Goal: Information Seeking & Learning: Learn about a topic

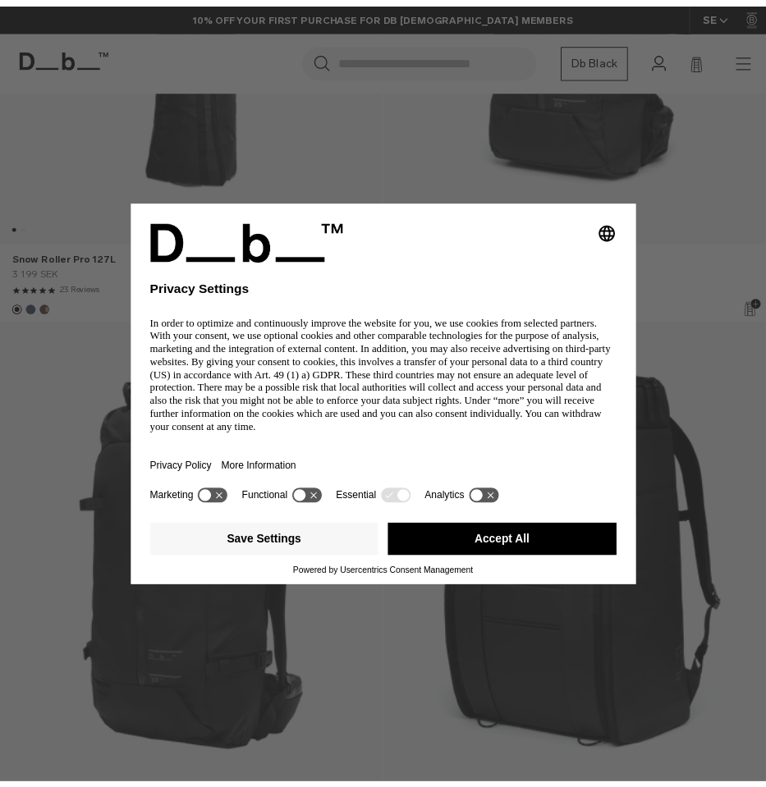
scroll to position [612, 0]
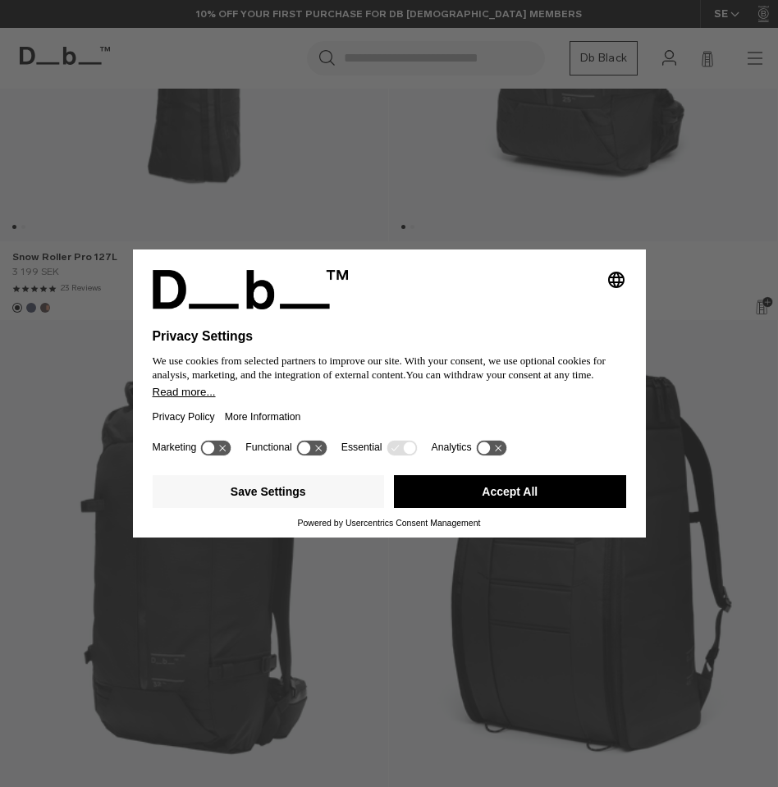
click at [443, 500] on button "Accept All" at bounding box center [510, 491] width 232 height 33
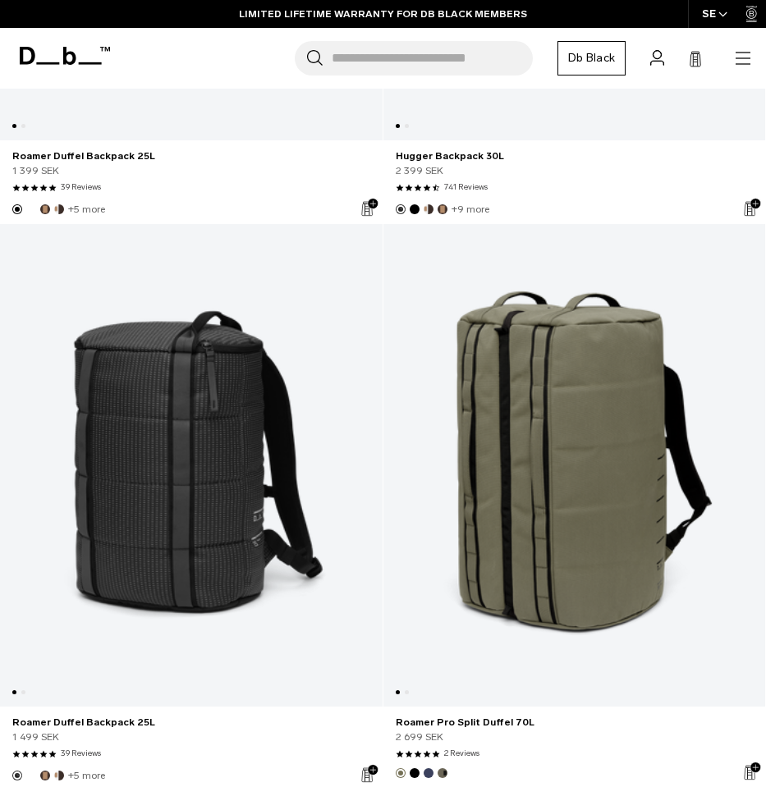
scroll to position [8064, 0]
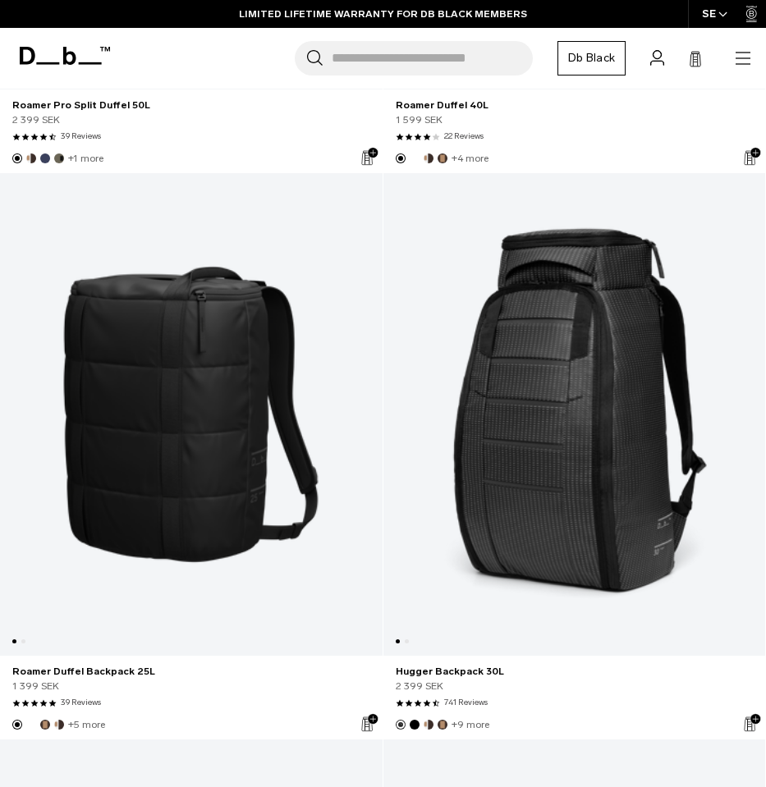
click at [170, 409] on link "Roamer Duffel Backpack 25L" at bounding box center [191, 414] width 383 height 483
click at [171, 532] on link "Roamer Duffel Backpack 25L" at bounding box center [191, 414] width 383 height 483
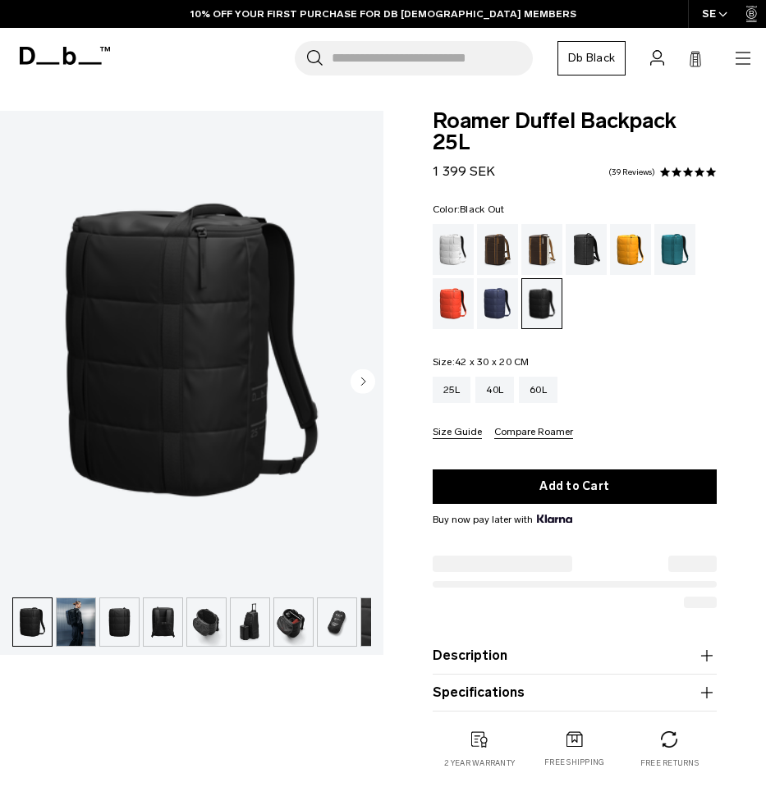
click at [113, 632] on img "button" at bounding box center [119, 622] width 39 height 48
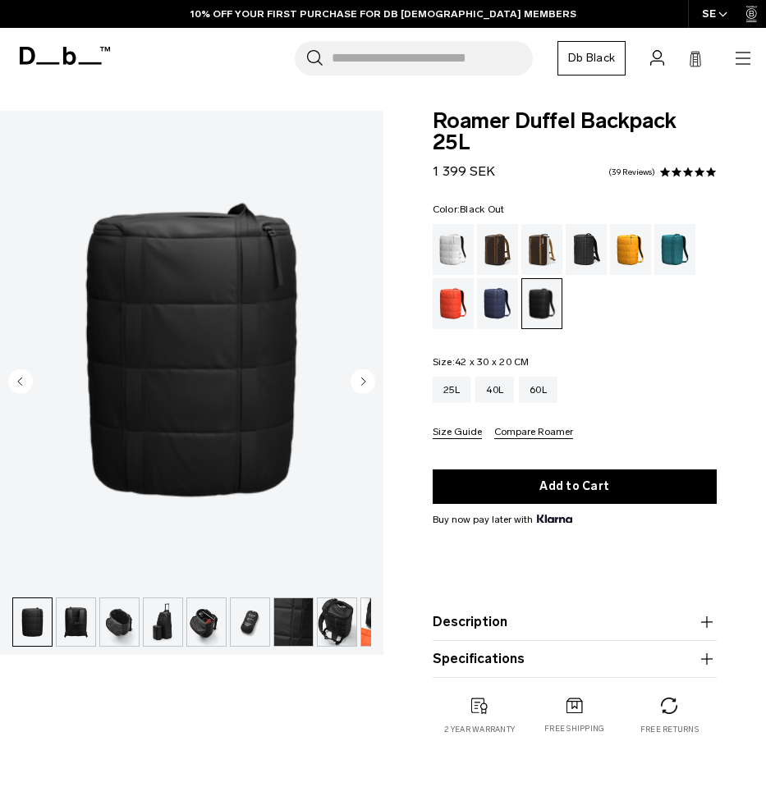
click at [57, 615] on img "button" at bounding box center [76, 622] width 39 height 48
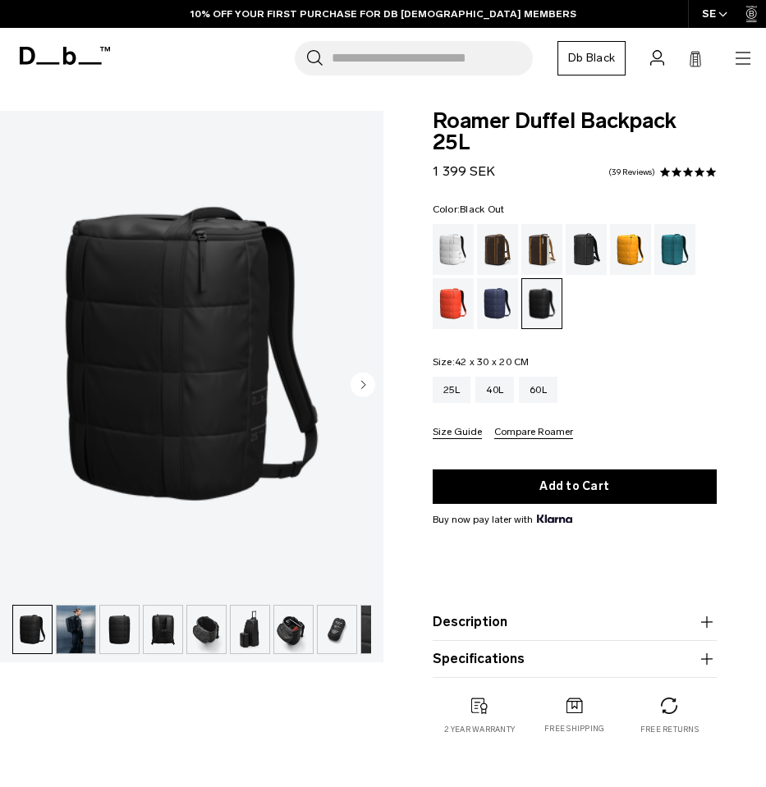
click at [76, 634] on img "button" at bounding box center [76, 630] width 39 height 48
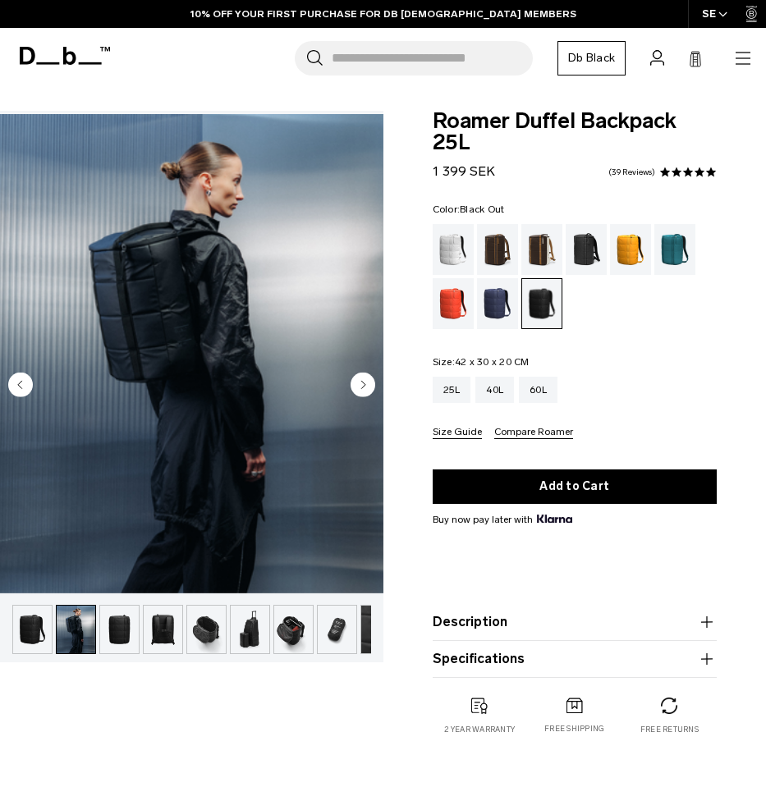
scroll to position [0, 44]
